Goal: Find specific page/section: Find specific page/section

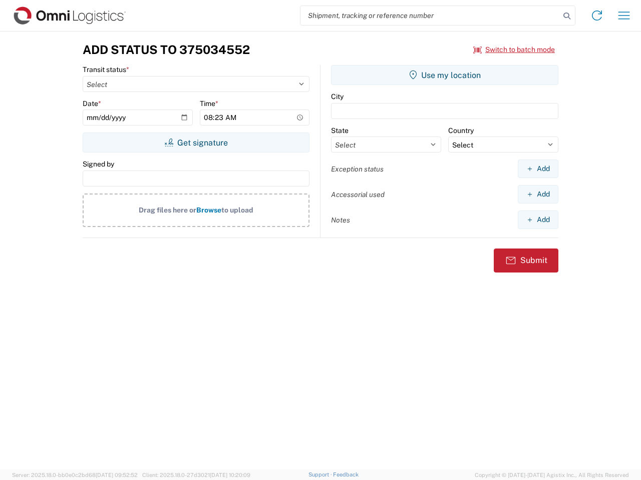
click at [430, 16] on input "search" at bounding box center [429, 15] width 259 height 19
click at [567, 16] on icon at bounding box center [567, 16] width 14 height 14
click at [597, 16] on icon at bounding box center [597, 16] width 16 height 16
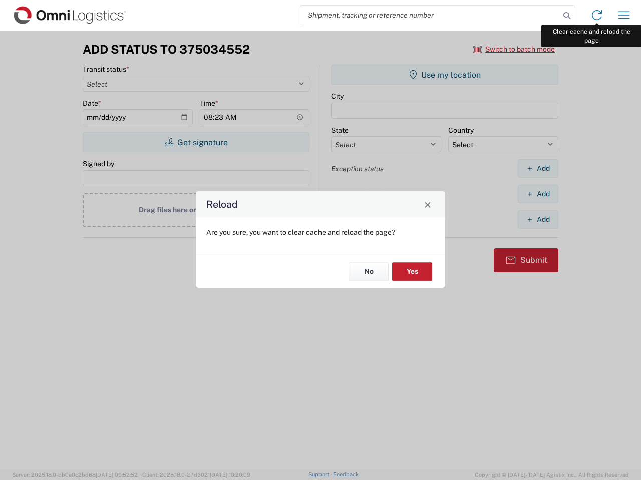
click at [624, 16] on div "Reload Are you sure, you want to clear cache and reload the page? No Yes" at bounding box center [320, 240] width 641 height 480
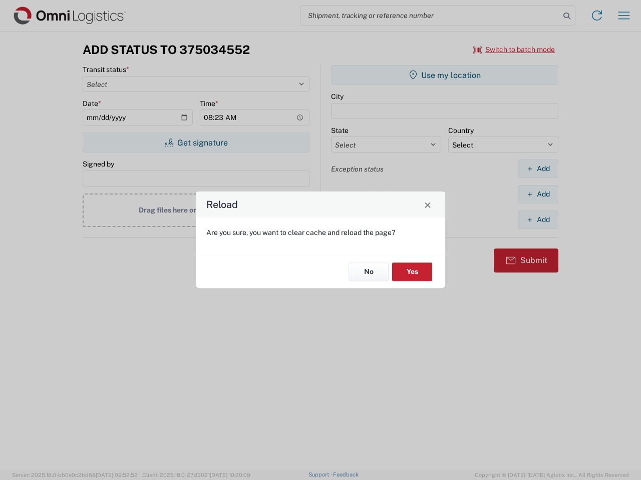
click at [514, 50] on div "Reload Are you sure, you want to clear cache and reload the page? No Yes" at bounding box center [320, 240] width 641 height 480
click at [196, 143] on div "Reload Are you sure, you want to clear cache and reload the page? No Yes" at bounding box center [320, 240] width 641 height 480
click at [444, 75] on div "Reload Are you sure, you want to clear cache and reload the page? No Yes" at bounding box center [320, 240] width 641 height 480
click at [538, 169] on div "Reload Are you sure, you want to clear cache and reload the page? No Yes" at bounding box center [320, 240] width 641 height 480
click at [538, 194] on div "Reload Are you sure, you want to clear cache and reload the page? No Yes" at bounding box center [320, 240] width 641 height 480
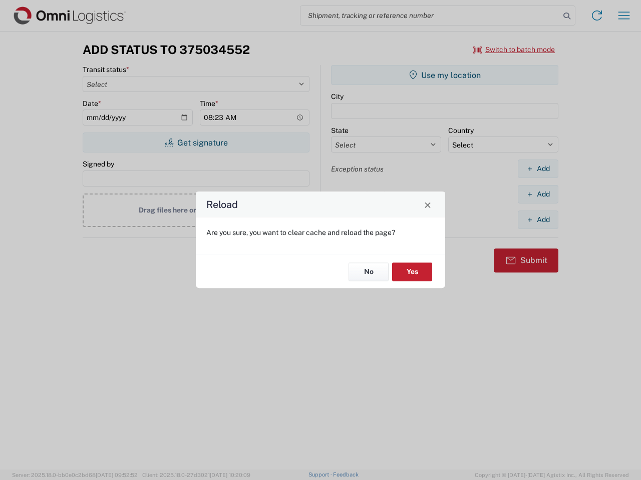
click at [538, 220] on div "Reload Are you sure, you want to clear cache and reload the page? No Yes" at bounding box center [320, 240] width 641 height 480
